Goal: Find specific page/section: Find specific page/section

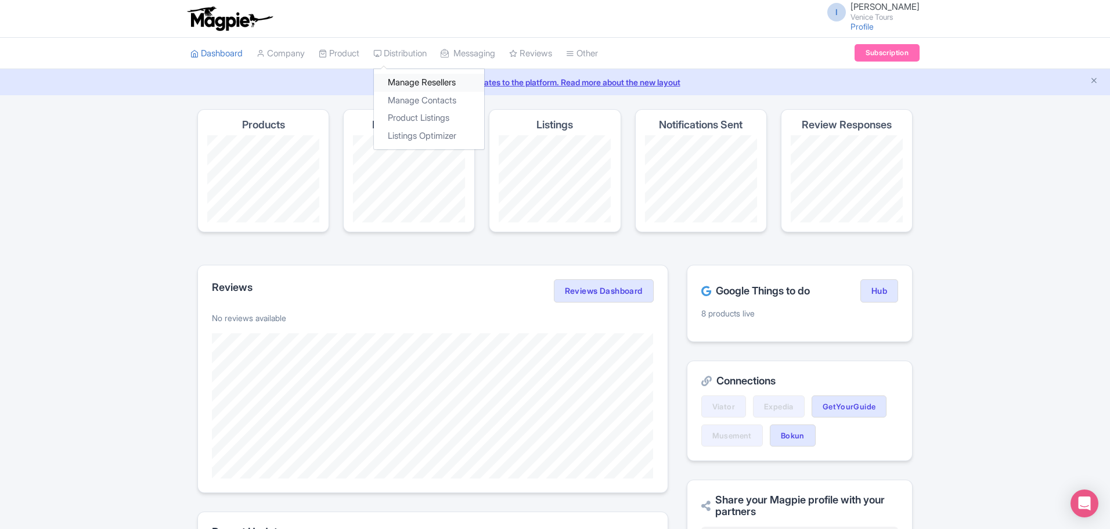
click at [418, 82] on link "Manage Resellers" at bounding box center [429, 83] width 110 height 18
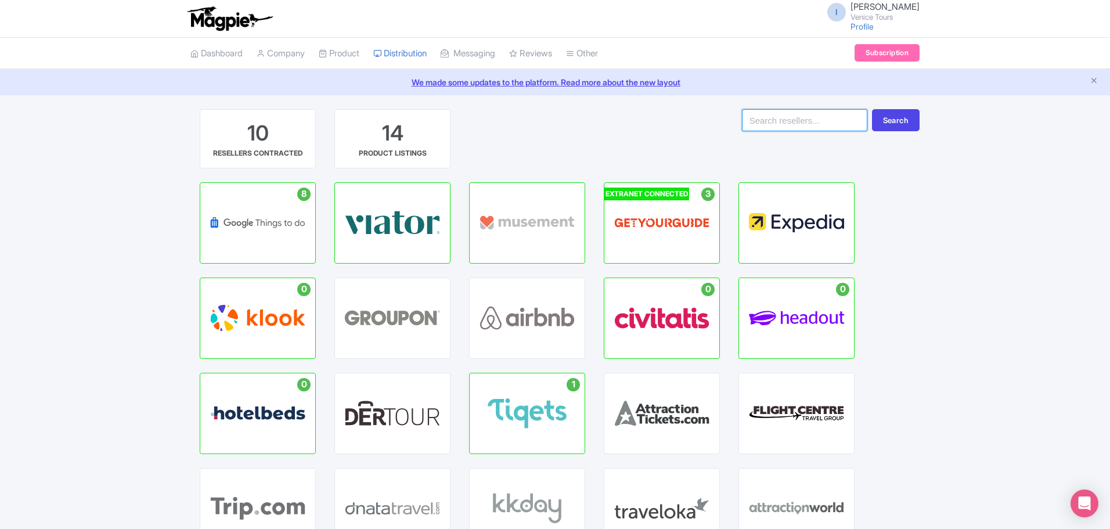
click at [800, 120] on input "search" at bounding box center [804, 120] width 125 height 22
type input "1way"
click at [892, 117] on button "Search" at bounding box center [896, 120] width 48 height 22
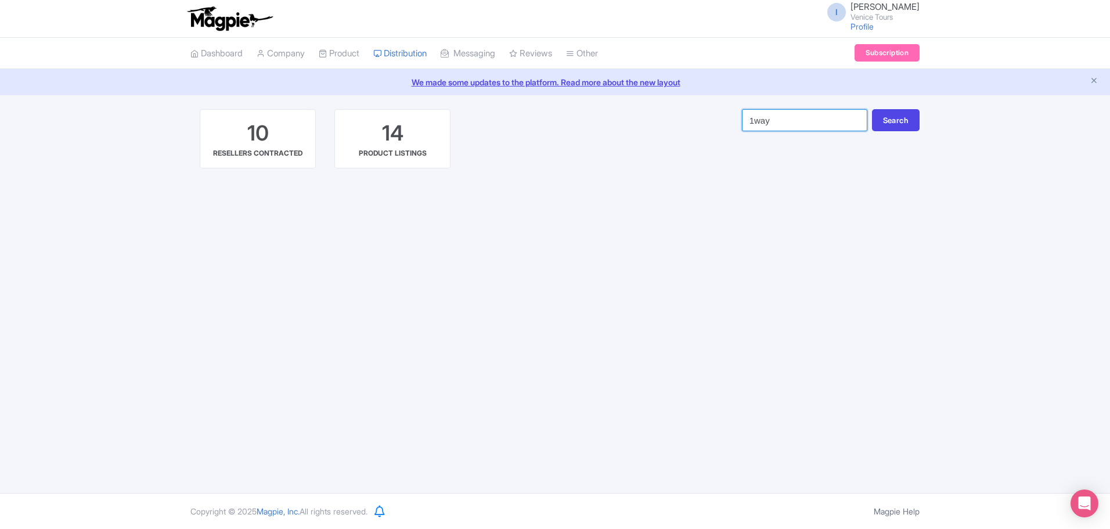
click at [793, 120] on input "1way" at bounding box center [804, 120] width 125 height 22
type input "1"
type input "umbraco"
click at [901, 114] on button "Search" at bounding box center [896, 120] width 48 height 22
drag, startPoint x: 774, startPoint y: 122, endPoint x: 811, endPoint y: 126, distance: 37.4
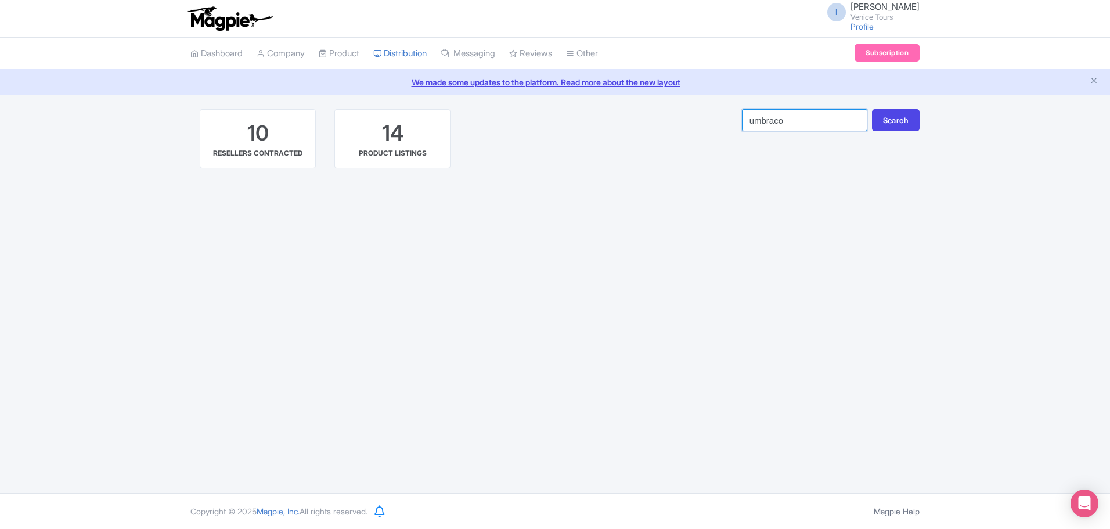
click at [775, 123] on input "umbraco" at bounding box center [804, 120] width 125 height 22
type input "umbrako"
click at [894, 117] on button "Search" at bounding box center [896, 120] width 48 height 22
click at [800, 123] on input "umbrako" at bounding box center [804, 120] width 125 height 22
drag, startPoint x: 835, startPoint y: 118, endPoint x: 657, endPoint y: 108, distance: 177.9
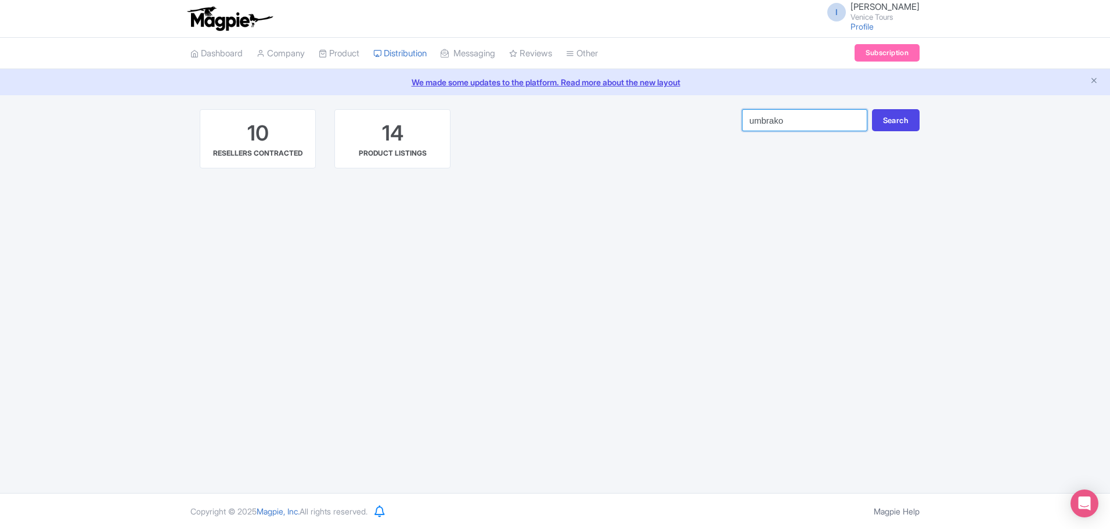
click at [657, 108] on div "I Iryna Drevetska Venice Tours Profile Users Settings Sign out Dashboard Compan…" at bounding box center [555, 246] width 1110 height 493
type input "datagest"
click at [892, 117] on button "Search" at bounding box center [896, 120] width 48 height 22
click at [894, 117] on button "Search" at bounding box center [896, 120] width 48 height 22
click at [854, 123] on input "datagest" at bounding box center [804, 120] width 125 height 22
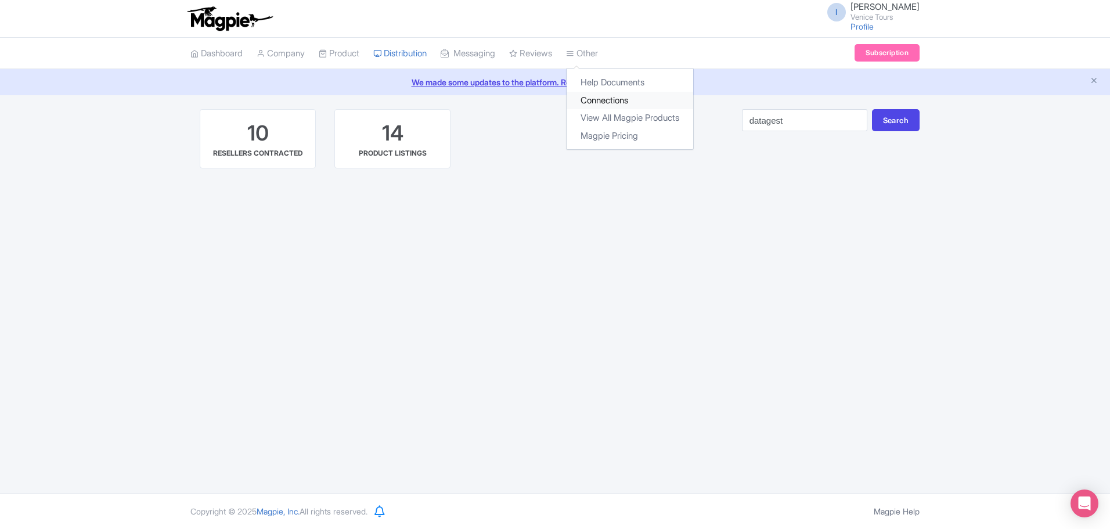
click at [614, 103] on link "Connections" at bounding box center [630, 101] width 127 height 18
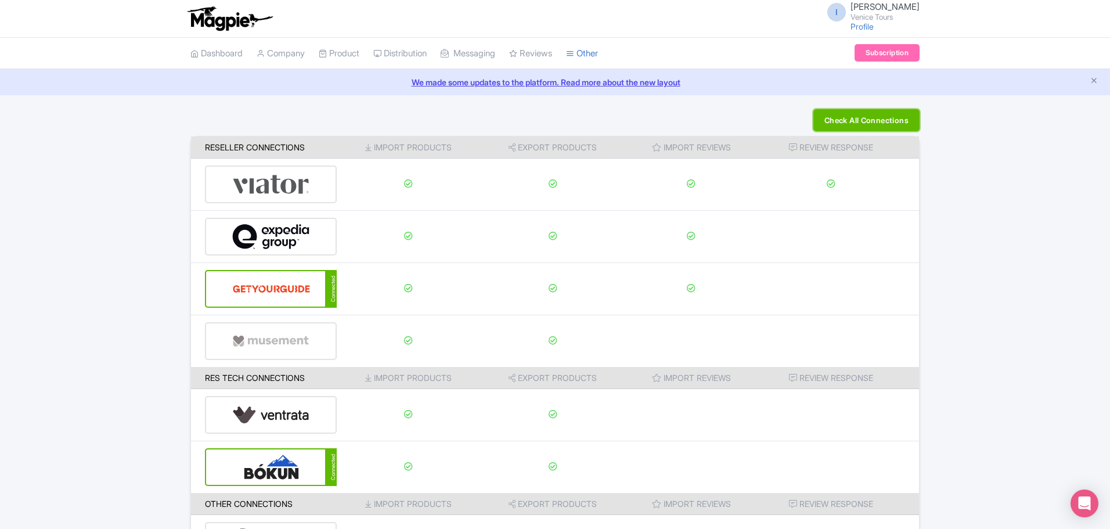
click at [881, 127] on button "Check All Connections" at bounding box center [866, 120] width 106 height 22
drag, startPoint x: 968, startPoint y: 227, endPoint x: 951, endPoint y: 211, distance: 23.0
click at [967, 227] on div "Check All Connections Reseller Connections Import Products Export Products Impo…" at bounding box center [555, 338] width 1110 height 458
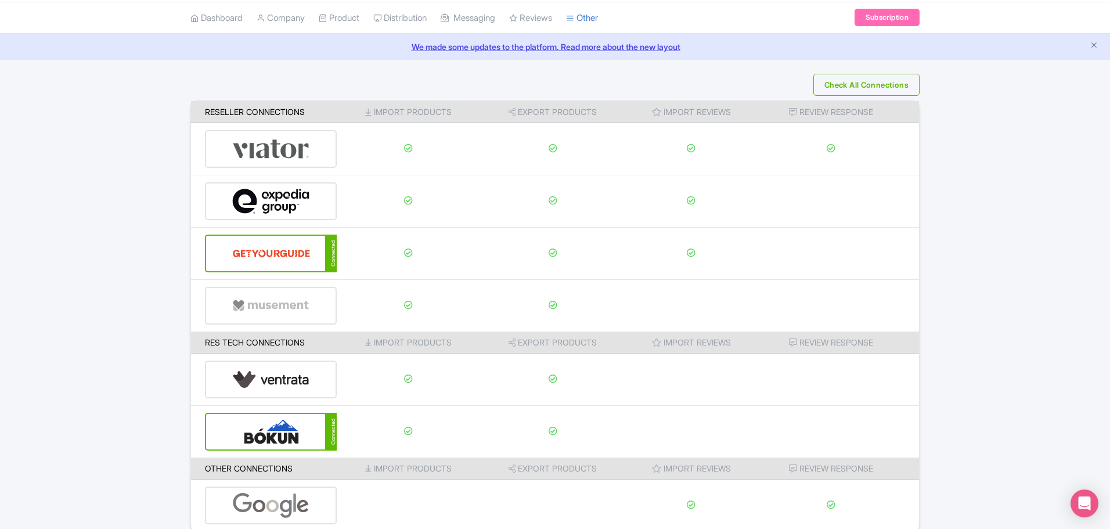
scroll to position [88, 0]
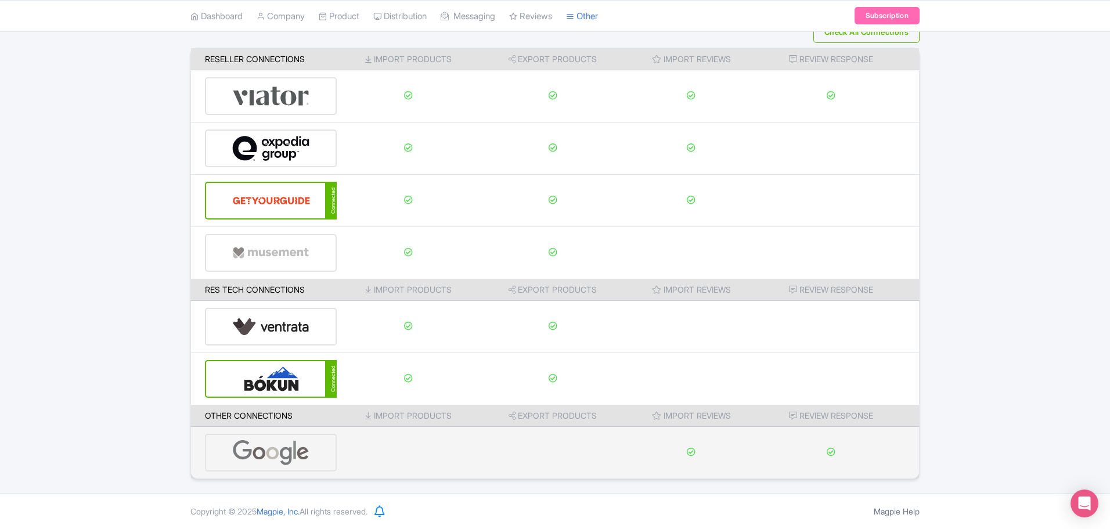
click at [276, 454] on img at bounding box center [271, 452] width 78 height 35
